Goal: Navigation & Orientation: Find specific page/section

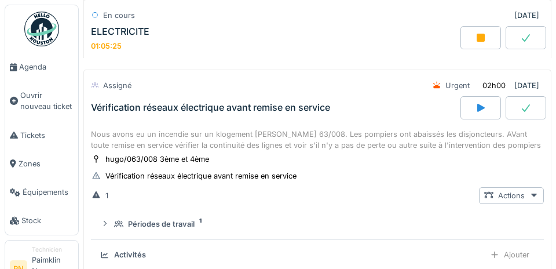
scroll to position [630, 0]
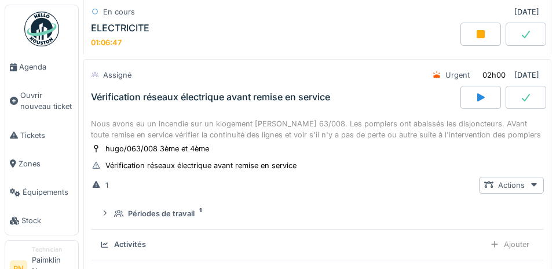
click at [478, 33] on icon at bounding box center [480, 34] width 8 height 8
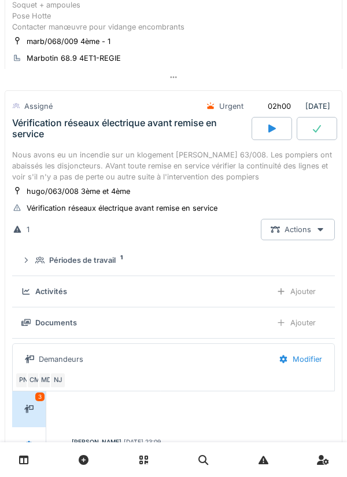
scroll to position [242, 0]
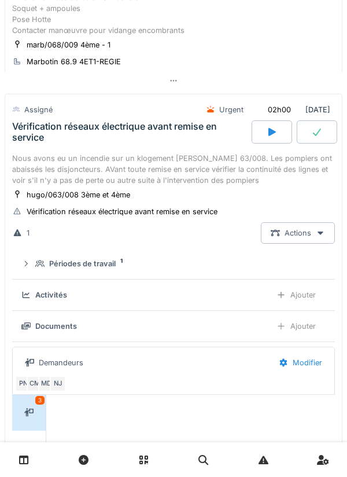
click at [268, 134] on icon at bounding box center [272, 131] width 12 height 9
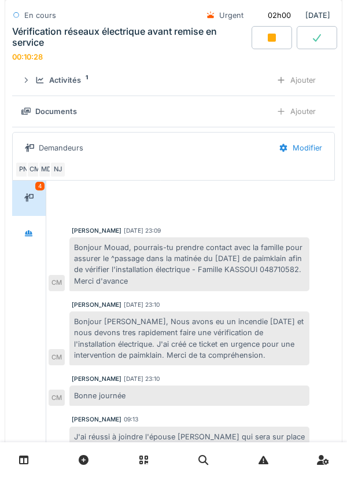
scroll to position [487, 0]
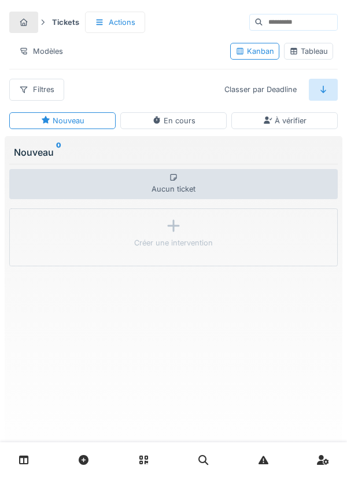
click at [34, 456] on link at bounding box center [24, 459] width 30 height 27
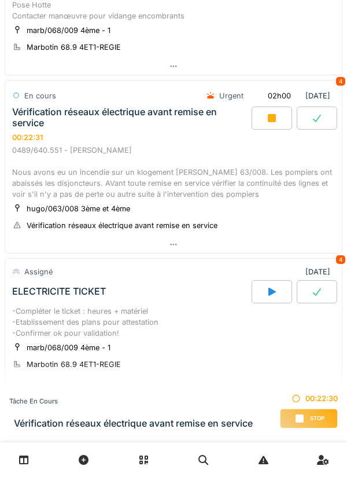
scroll to position [258, 0]
